Goal: Information Seeking & Learning: Learn about a topic

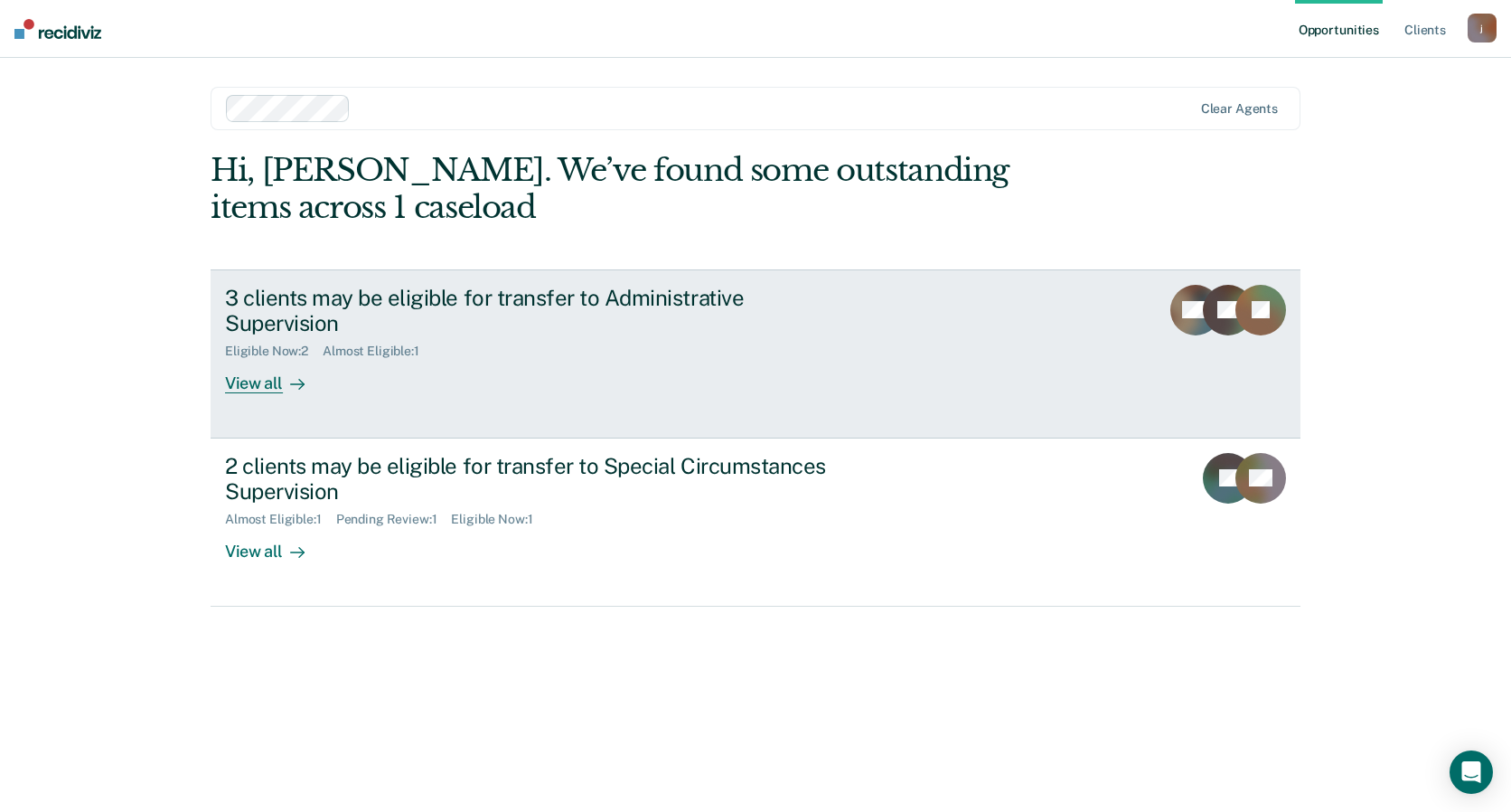
click at [676, 369] on link "3 clients may be eligible for transfer to Administrative Supervision Eligible N…" at bounding box center [756, 353] width 1090 height 169
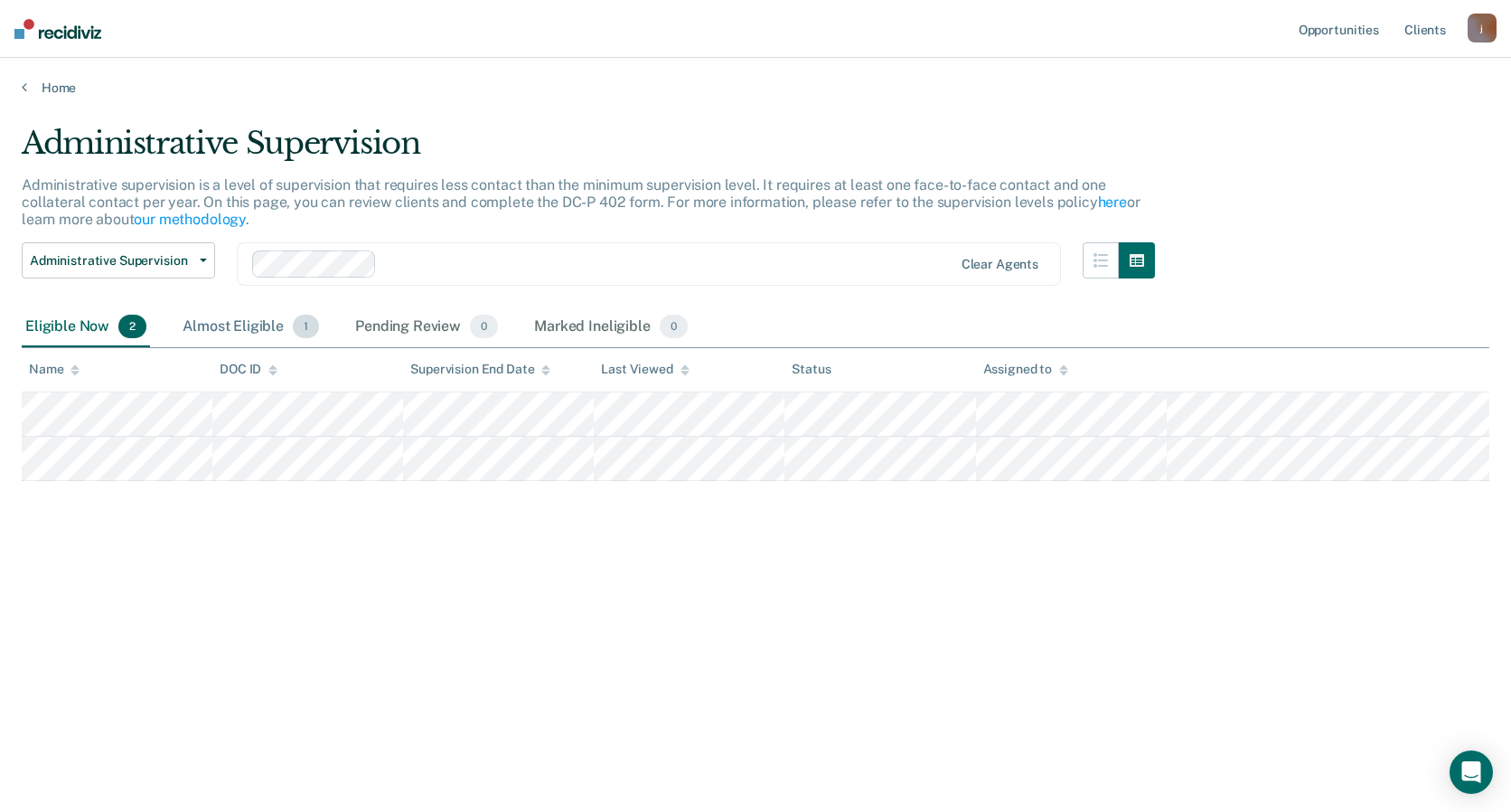
click at [231, 324] on div "Almost Eligible 1" at bounding box center [251, 327] width 144 height 40
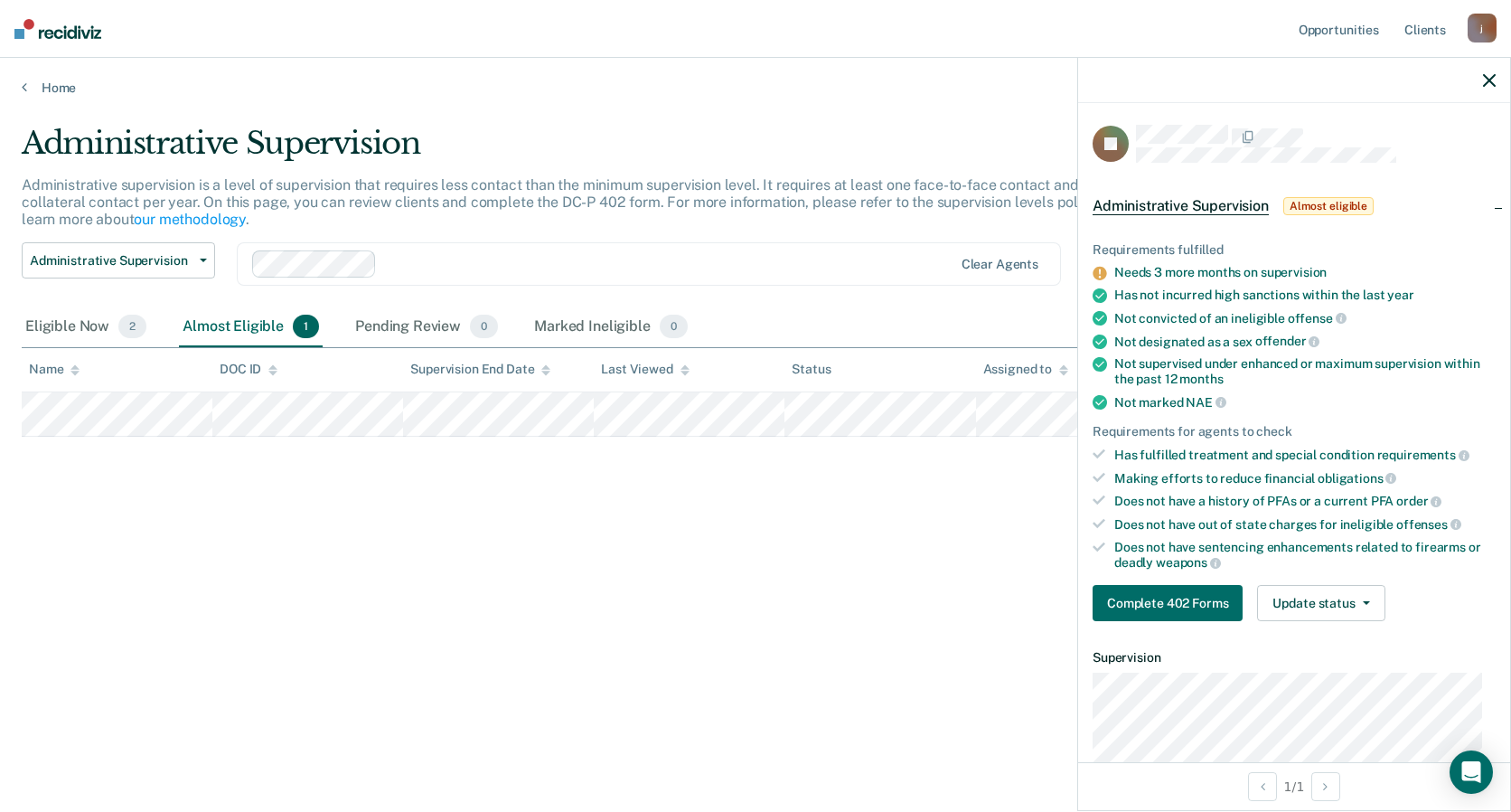
click at [194, 498] on div "Administrative Supervision Administrative supervision is a level of supervision…" at bounding box center [756, 400] width 1468 height 551
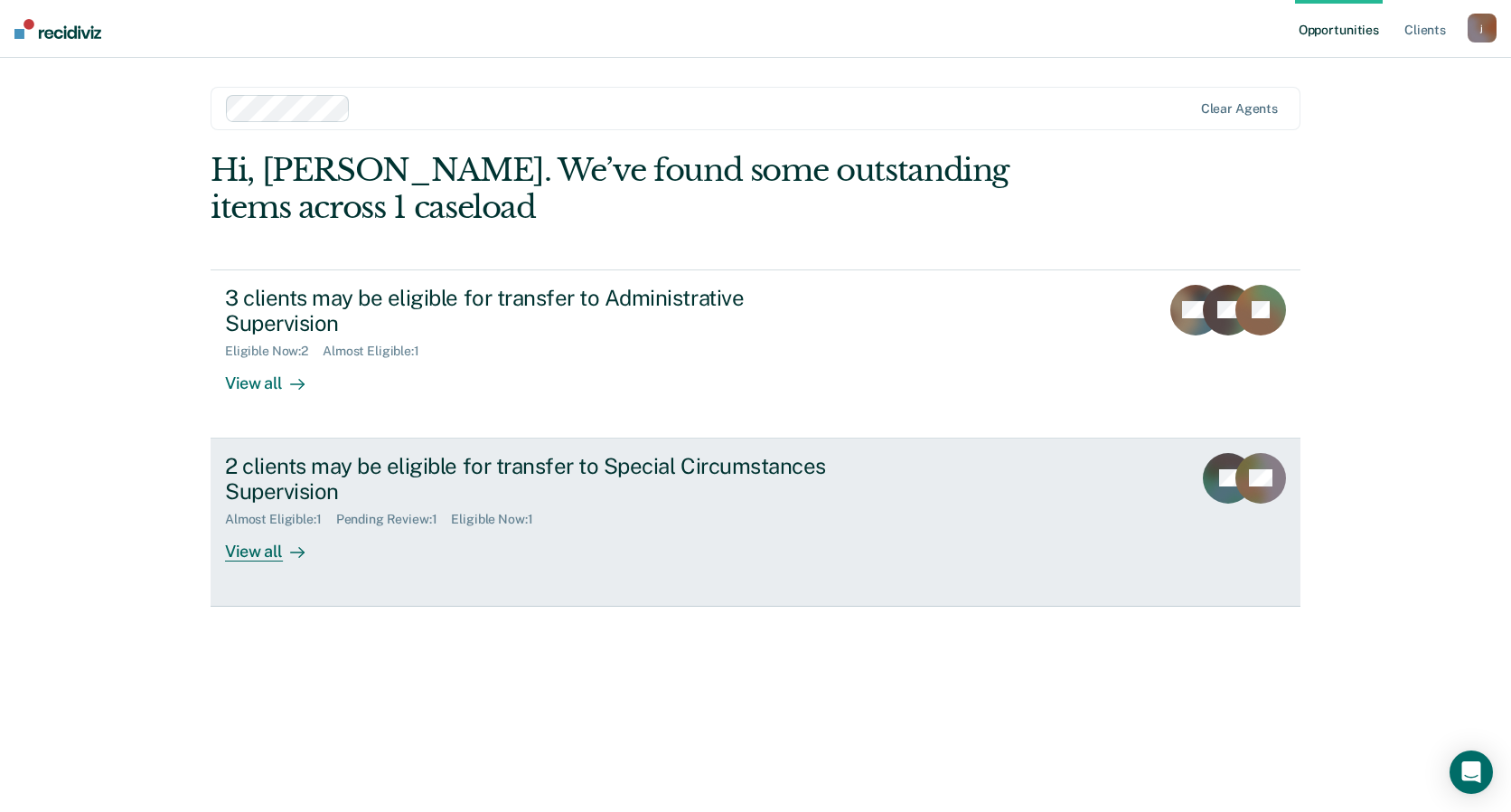
click at [513, 453] on div "2 clients may be eligible for transfer to Special Circumstances Supervision" at bounding box center [542, 479] width 635 height 52
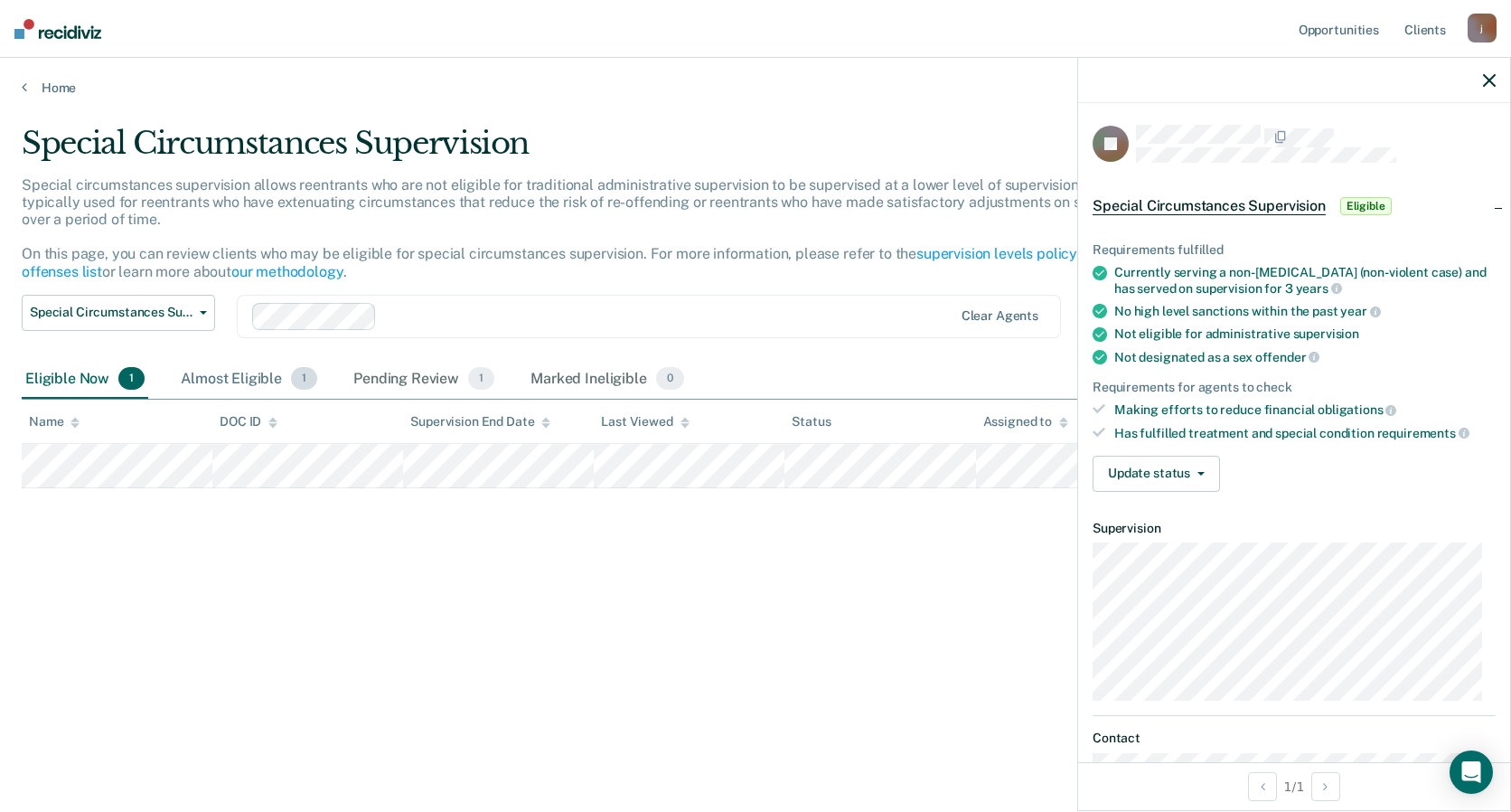
click at [273, 387] on div "Almost Eligible 1" at bounding box center [249, 380] width 144 height 40
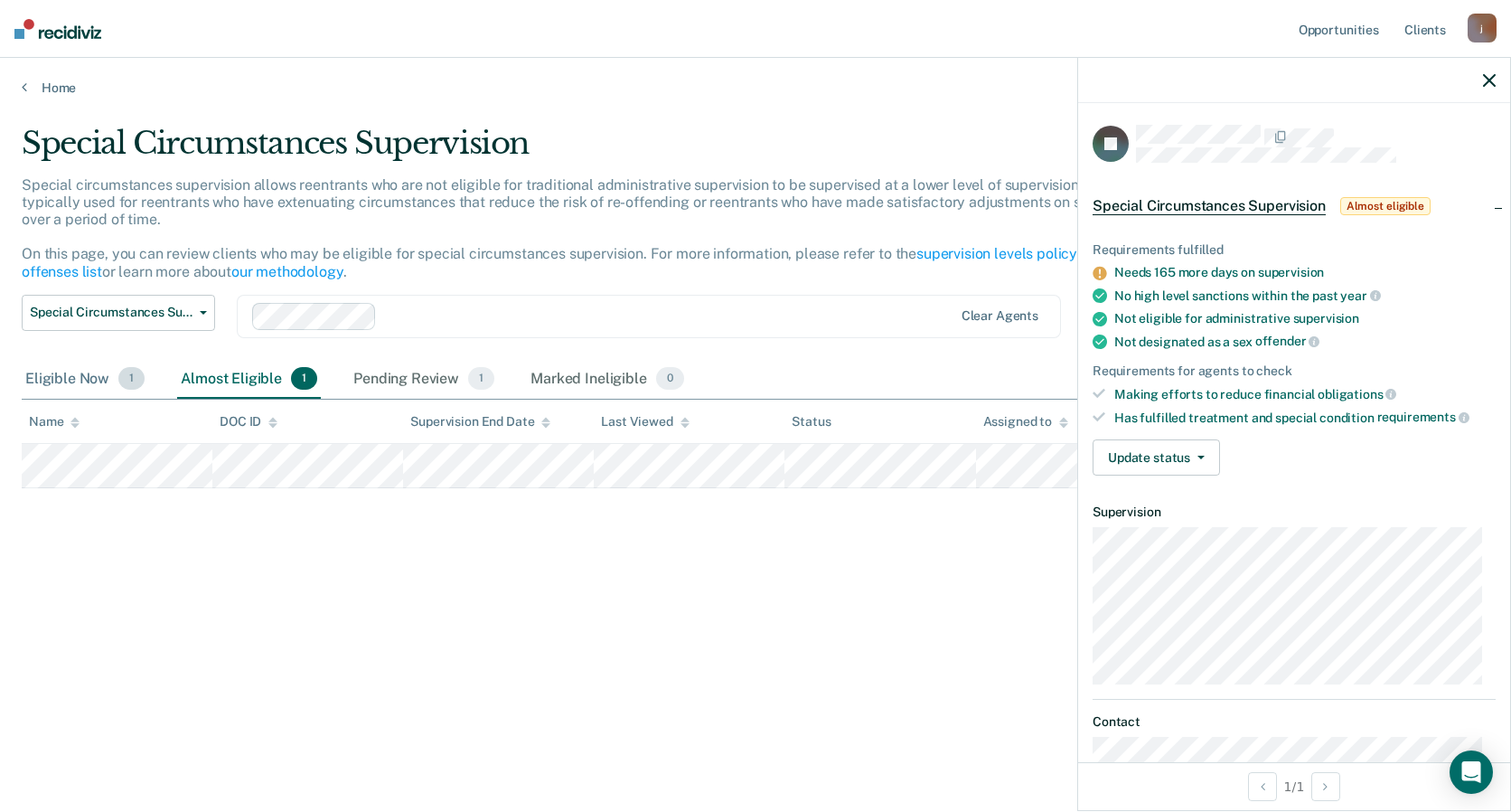
click at [103, 375] on div "Eligible Now 1" at bounding box center [85, 380] width 127 height 40
